Goal: Task Accomplishment & Management: Use online tool/utility

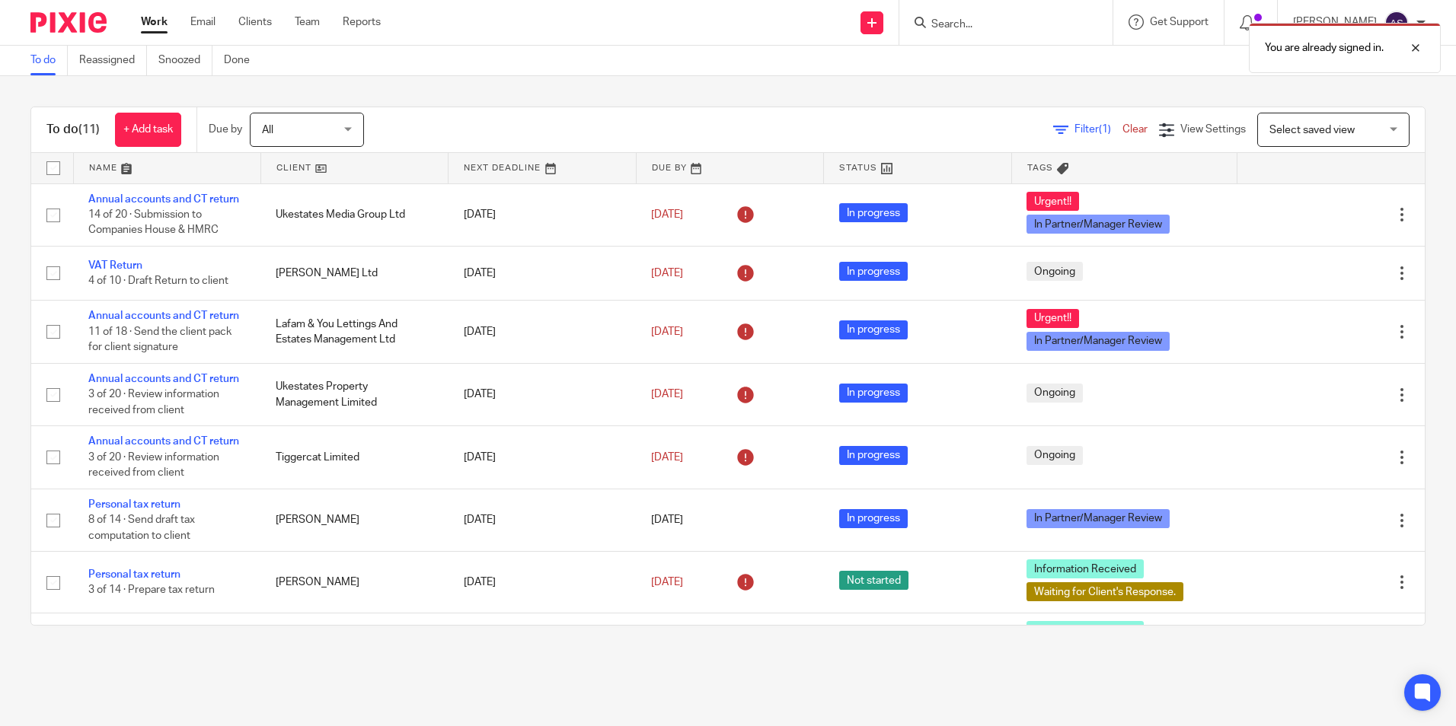
click at [1020, 682] on main "To do Reassigned Snoozed Done To do (11) + Add task Due by All All [DATE] [DATE…" at bounding box center [728, 363] width 1456 height 726
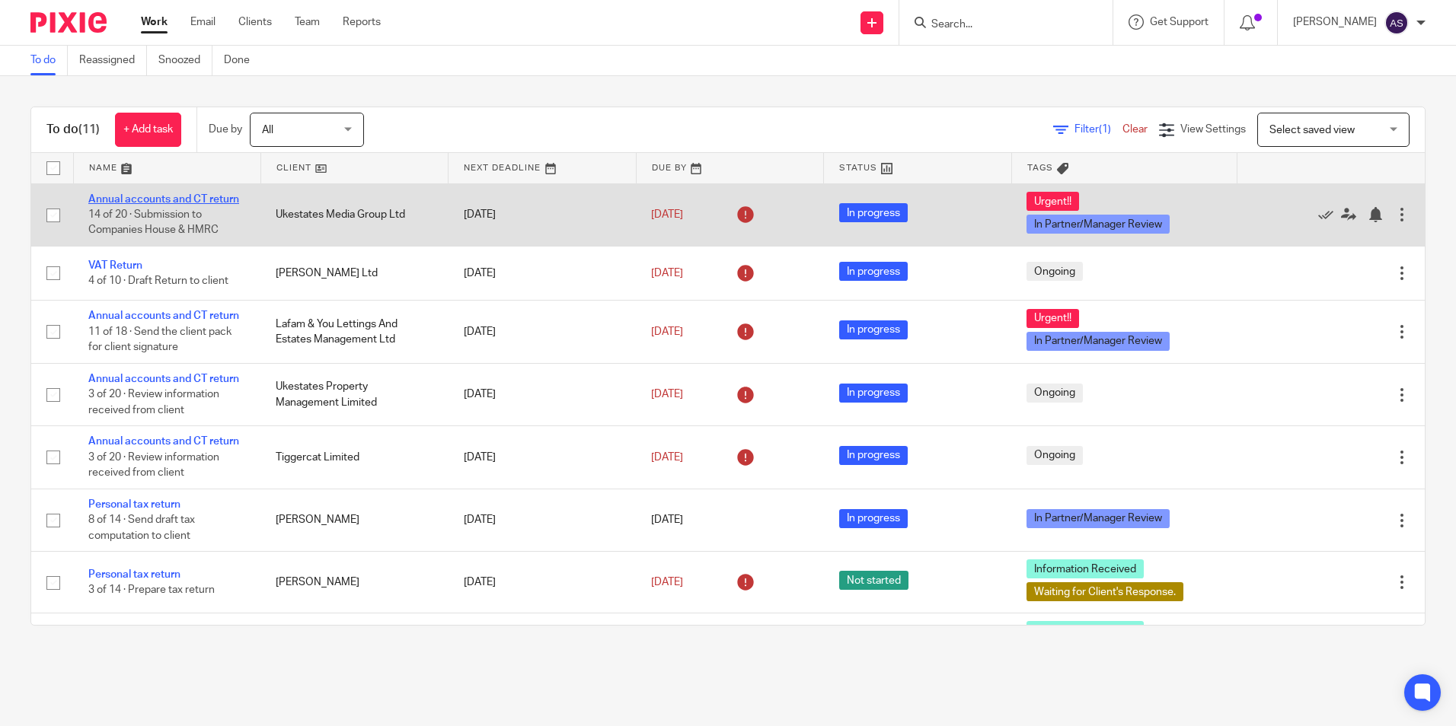
click at [177, 201] on link "Annual accounts and CT return" at bounding box center [163, 199] width 151 height 11
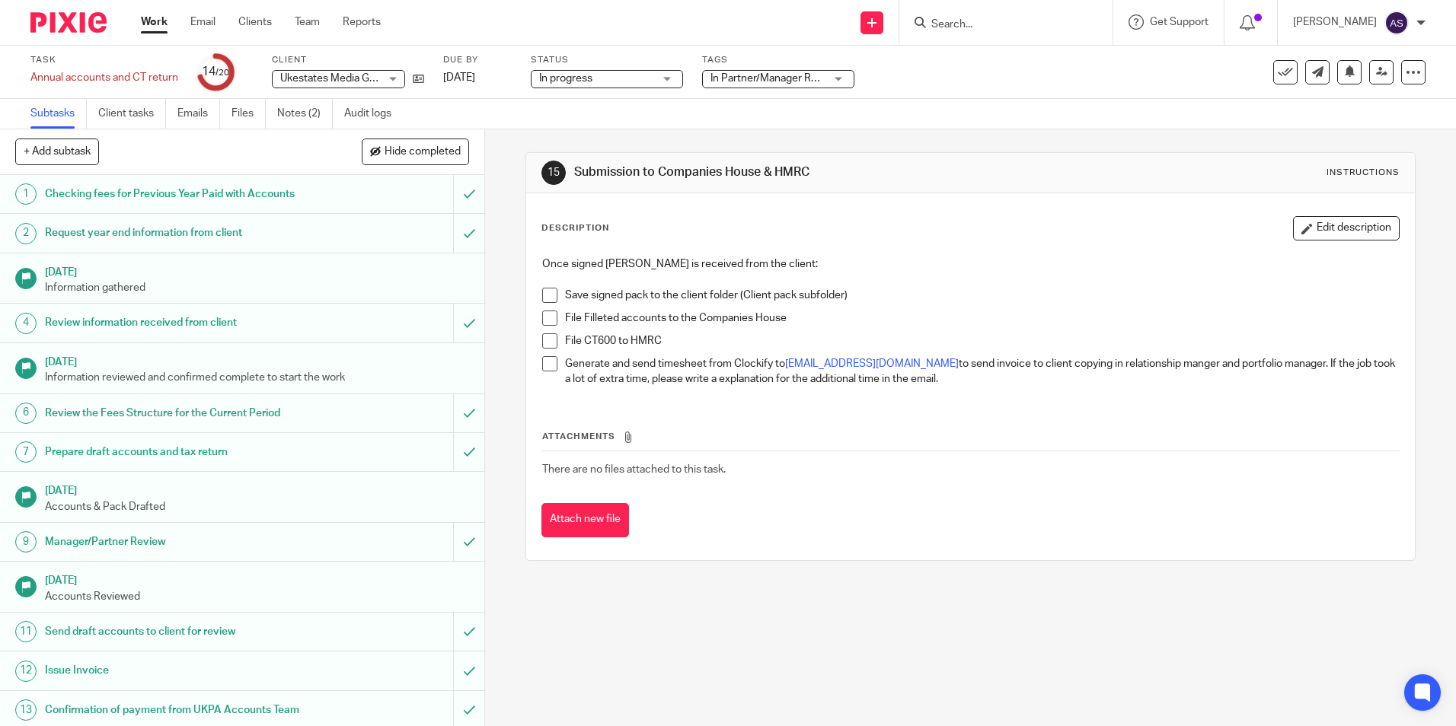
click at [69, 30] on img at bounding box center [68, 22] width 76 height 21
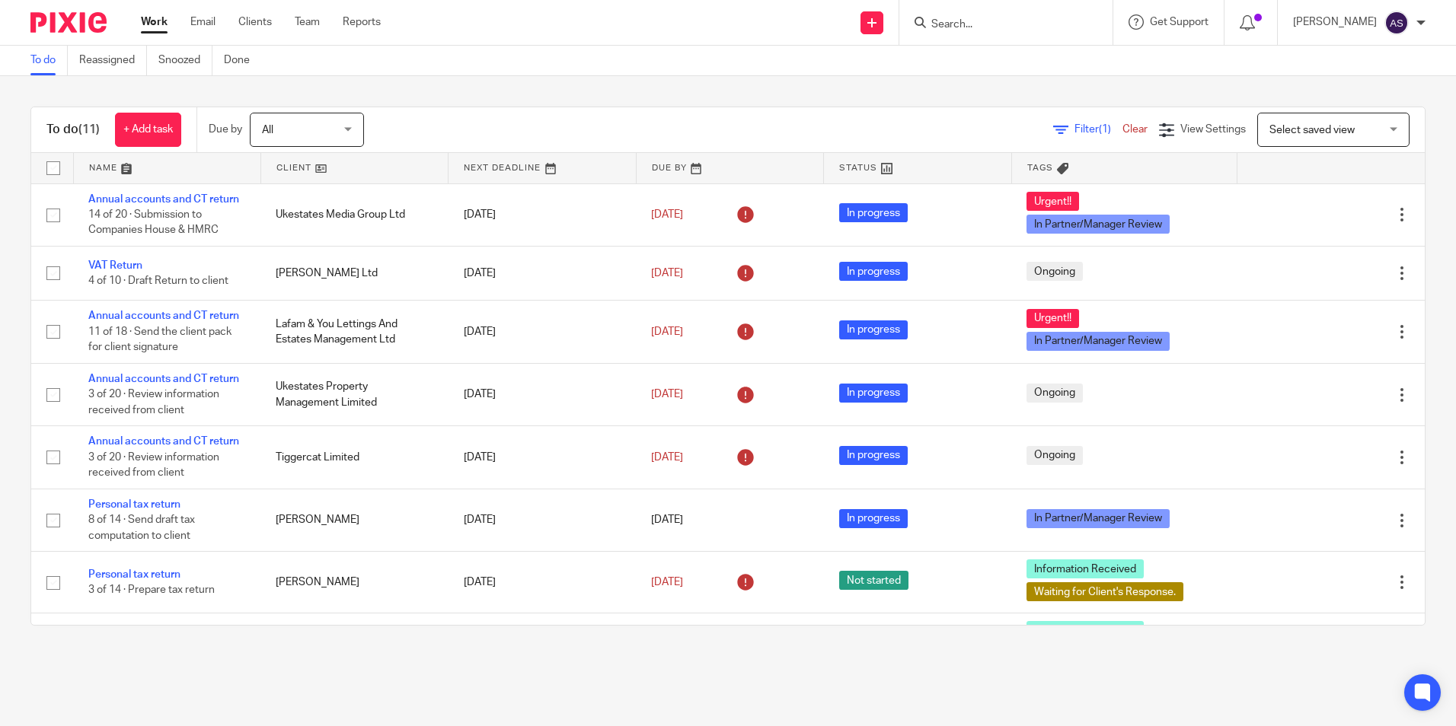
click at [1208, 73] on div "To do Reassigned Snoozed Done" at bounding box center [728, 61] width 1456 height 30
click at [540, 47] on div "To do Reassigned Snoozed Done" at bounding box center [728, 61] width 1456 height 30
